Goal: Obtain resource: Download file/media

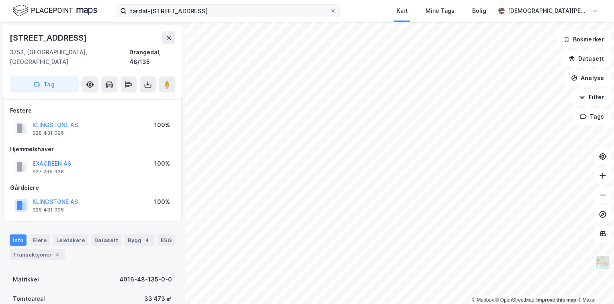
scroll to position [73, 0]
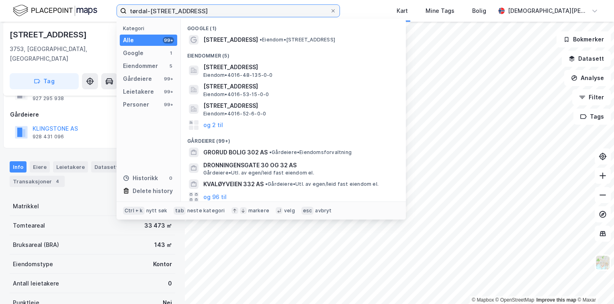
click at [208, 14] on input "tørdal-[STREET_ADDRESS]" at bounding box center [228, 11] width 203 height 12
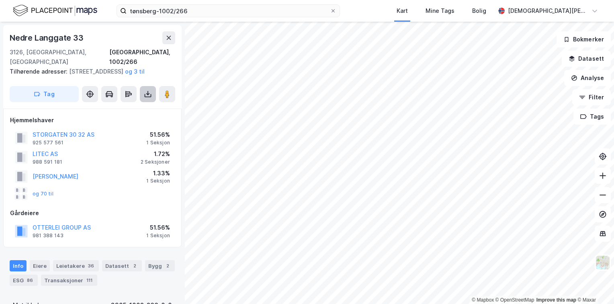
click at [148, 97] on icon at bounding box center [148, 95] width 7 height 3
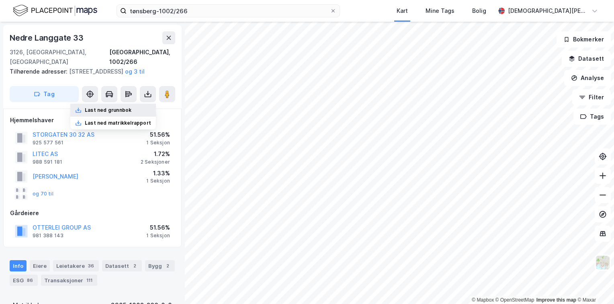
click at [127, 111] on div "Last ned grunnbok" at bounding box center [108, 110] width 47 height 6
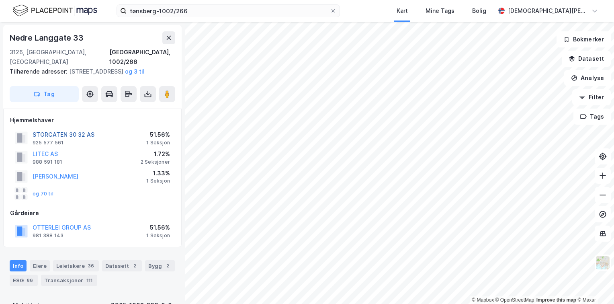
click at [0, 0] on button "STORGATEN 30 32 AS" at bounding box center [0, 0] width 0 height 0
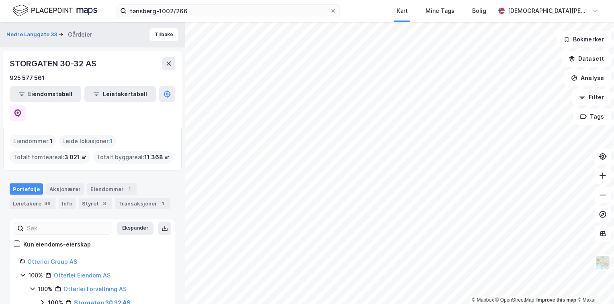
click at [39, 135] on div "Eiendommer : 1" at bounding box center [33, 141] width 46 height 13
click at [154, 35] on button "Tilbake" at bounding box center [163, 34] width 29 height 13
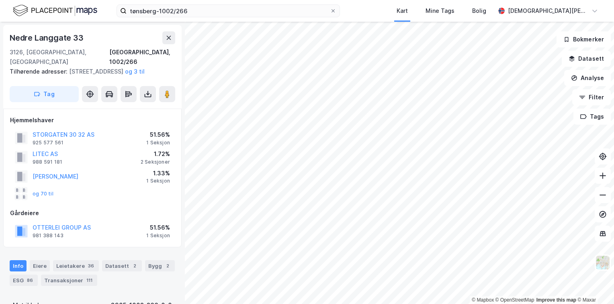
scroll to position [2, 0]
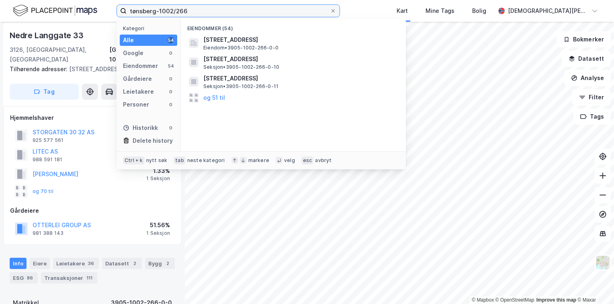
click at [196, 12] on input "tønsberg-1002/266" at bounding box center [228, 11] width 203 height 12
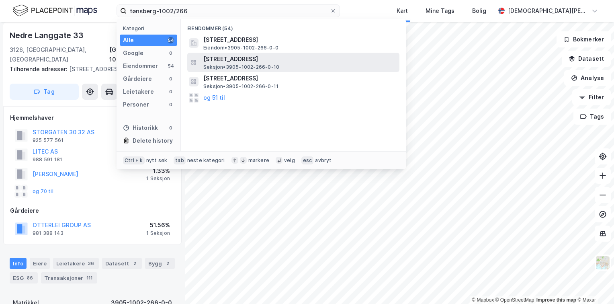
click at [245, 63] on span "[STREET_ADDRESS]" at bounding box center [299, 59] width 193 height 10
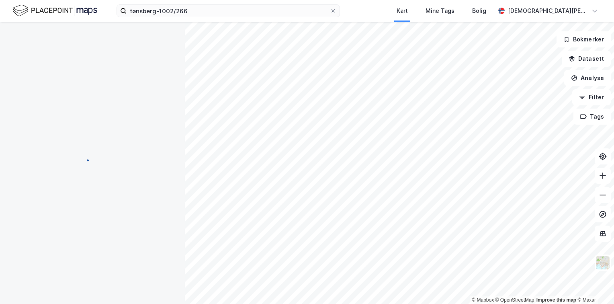
scroll to position [2, 0]
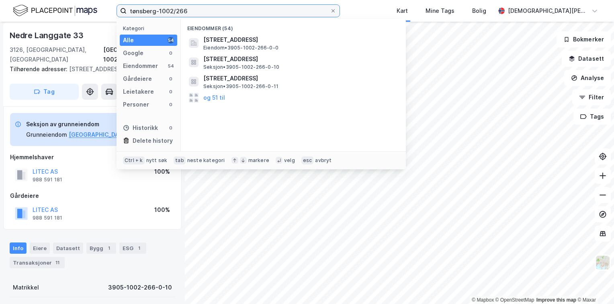
click at [227, 12] on input "tønsberg-1002/266" at bounding box center [228, 11] width 203 height 12
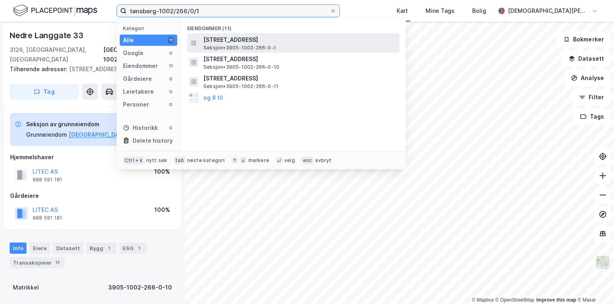
type input "tønsberg-1002/266/0/1"
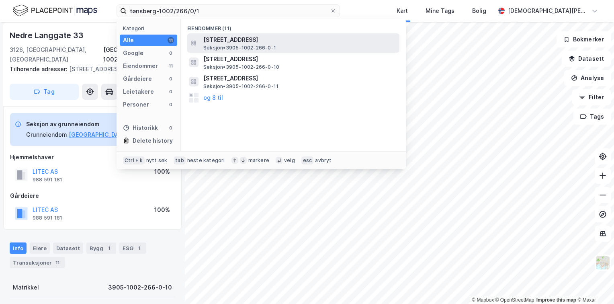
click at [247, 46] on span "Seksjon • 3905-1002-266-0-1" at bounding box center [239, 48] width 73 height 6
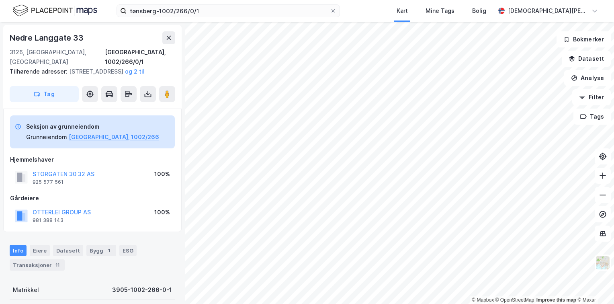
scroll to position [2, 0]
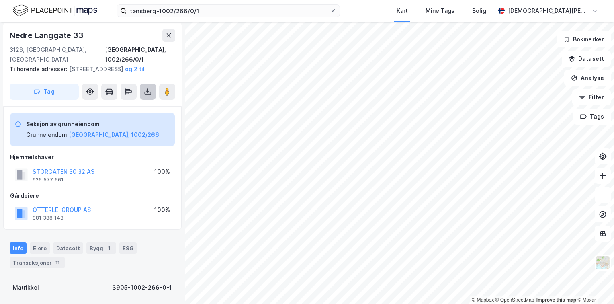
click at [147, 90] on icon at bounding box center [148, 92] width 8 height 8
click at [124, 107] on div "Last ned grunnbok" at bounding box center [108, 107] width 47 height 6
